Goal: Find specific page/section: Find specific page/section

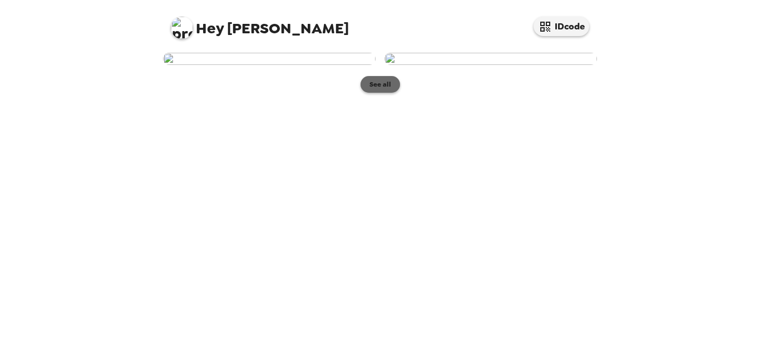
click at [383, 93] on button "See all" at bounding box center [379, 84] width 39 height 17
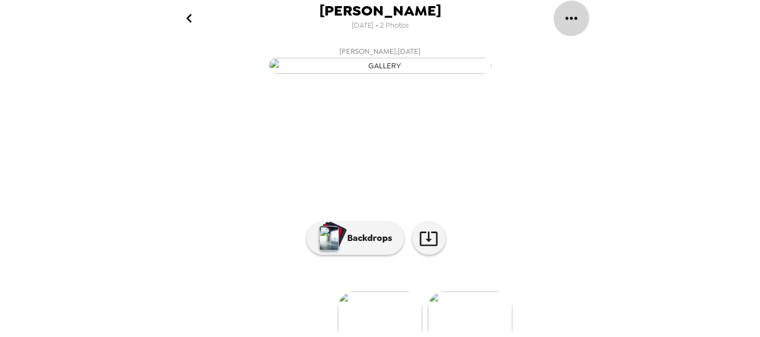
click at [570, 19] on icon "gallery menu" at bounding box center [571, 18] width 12 height 3
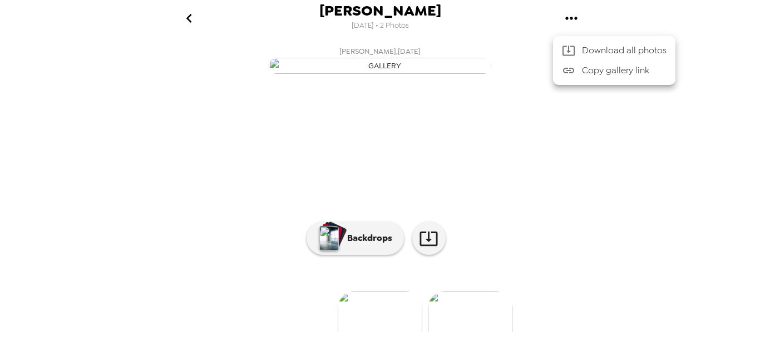
click at [638, 144] on div at bounding box center [380, 168] width 760 height 337
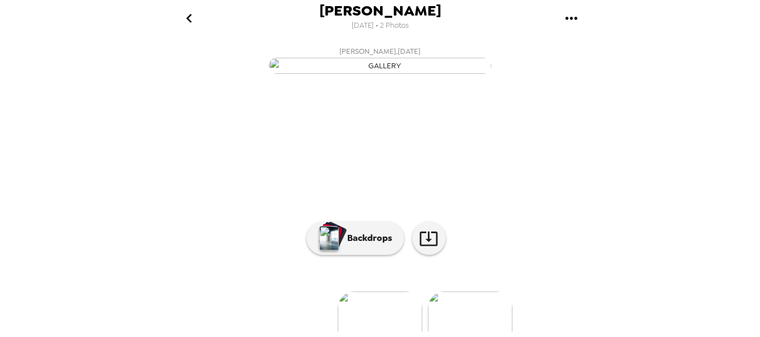
click at [314, 74] on img "button" at bounding box center [380, 66] width 222 height 16
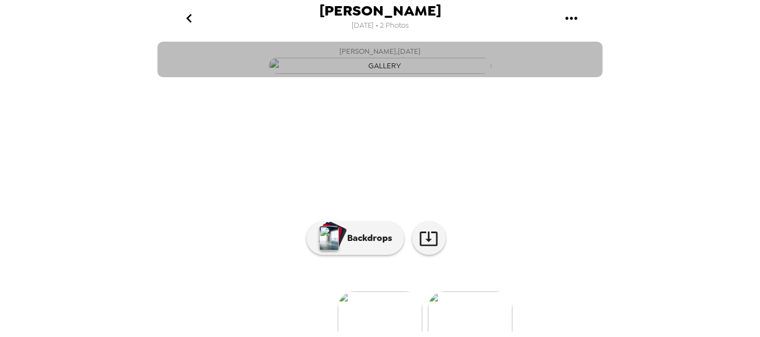
click at [314, 74] on img "button" at bounding box center [380, 66] width 222 height 16
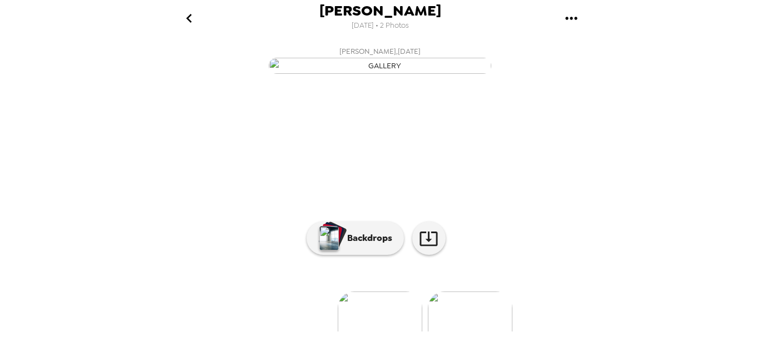
click at [314, 74] on img "button" at bounding box center [380, 66] width 222 height 16
click at [194, 16] on icon "go back" at bounding box center [189, 18] width 18 height 18
